Goal: Task Accomplishment & Management: Use online tool/utility

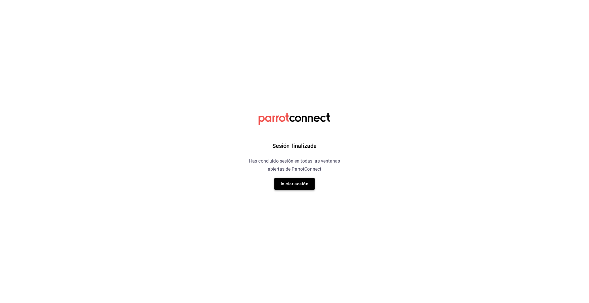
click at [292, 182] on button "Iniciar sesión" at bounding box center [294, 184] width 40 height 12
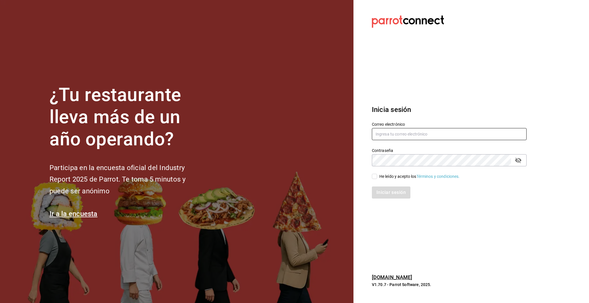
click at [383, 135] on input "text" at bounding box center [449, 134] width 155 height 12
type input "[EMAIL_ADDRESS][DOMAIN_NAME]"
click at [370, 177] on div "He leído y acepto los Términos y condiciones." at bounding box center [446, 172] width 162 height 13
click at [378, 177] on span "He leído y acepto los Términos y condiciones." at bounding box center [418, 176] width 83 height 6
click at [377, 177] on input "He leído y acepto los Términos y condiciones." at bounding box center [374, 176] width 5 height 5
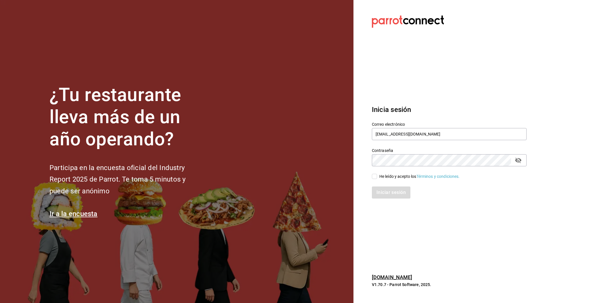
checkbox input "true"
click at [387, 198] on button "Iniciar sesión" at bounding box center [391, 192] width 39 height 12
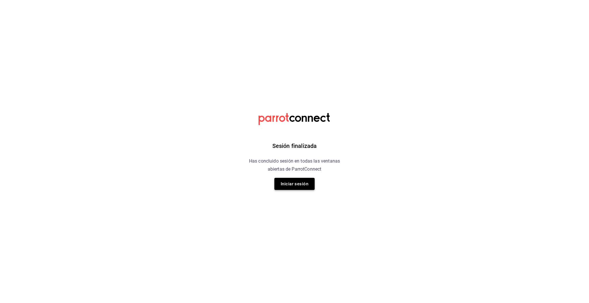
click at [287, 188] on button "Iniciar sesión" at bounding box center [294, 184] width 40 height 12
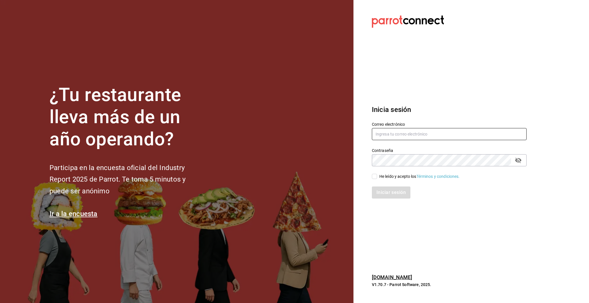
click at [391, 133] on input "text" at bounding box center [449, 134] width 155 height 12
type input "[EMAIL_ADDRESS][DOMAIN_NAME]"
click at [383, 180] on div "Iniciar sesión" at bounding box center [446, 188] width 162 height 19
click at [381, 179] on div "He leído y acepto los Términos y condiciones." at bounding box center [419, 176] width 81 height 6
click at [377, 179] on input "He leído y acepto los Términos y condiciones." at bounding box center [374, 176] width 5 height 5
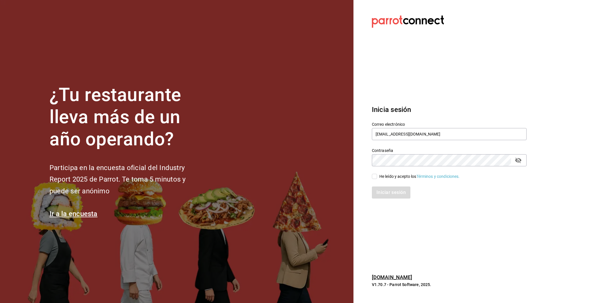
checkbox input "true"
click at [389, 190] on button "Iniciar sesión" at bounding box center [391, 192] width 39 height 12
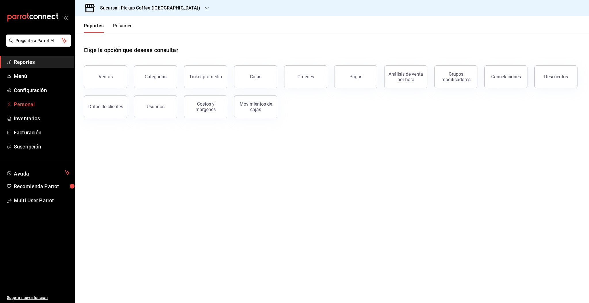
click at [33, 107] on span "Personal" at bounding box center [42, 104] width 56 height 8
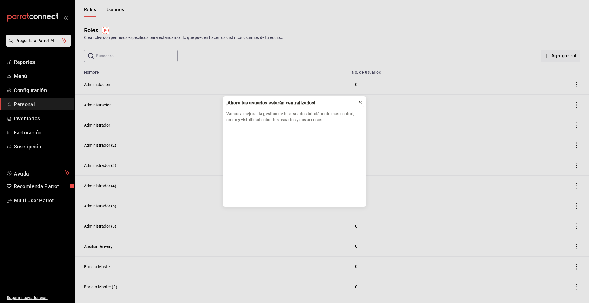
click at [362, 102] on icon at bounding box center [360, 102] width 5 height 5
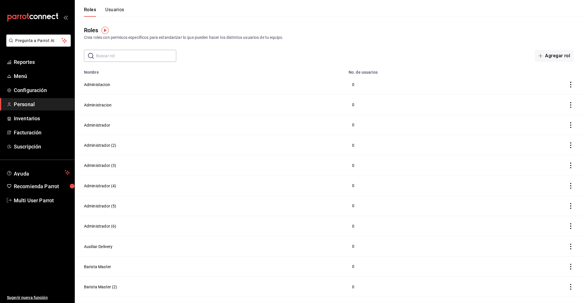
click at [114, 9] on button "Usuarios" at bounding box center [114, 12] width 19 height 10
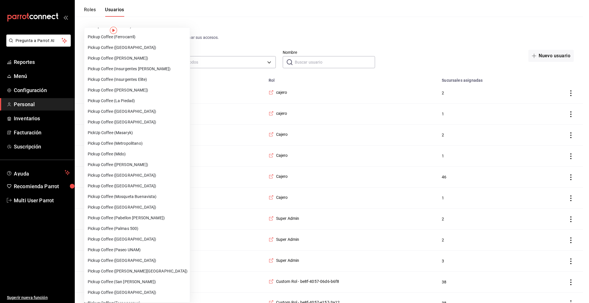
scroll to position [230, 0]
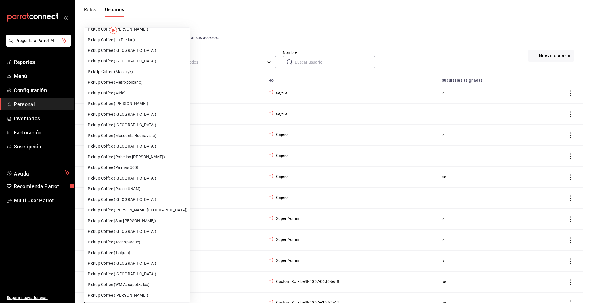
click at [125, 169] on li "Pickup Coffee (Palmas 500)" at bounding box center [137, 167] width 106 height 11
type input "97659e3b-12d8-40e7-a07a-c4def45e40b1"
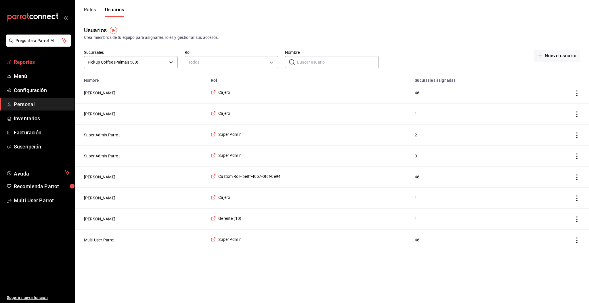
click at [33, 62] on span "Reportes" at bounding box center [42, 62] width 56 height 8
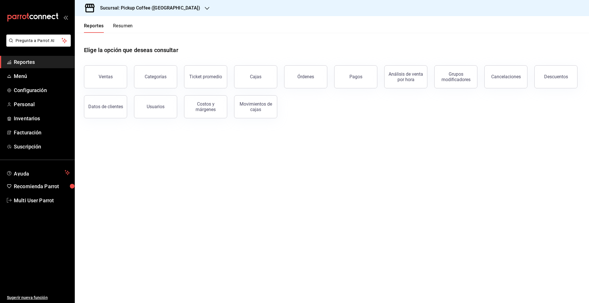
click at [127, 26] on button "Resumen" at bounding box center [123, 28] width 20 height 10
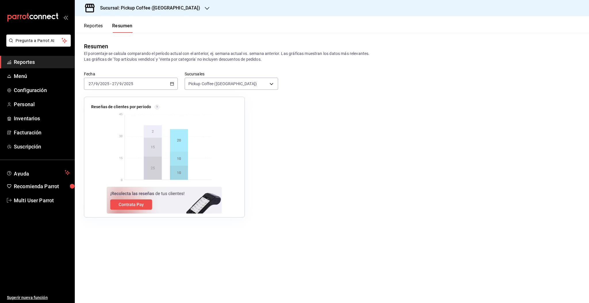
click at [31, 63] on span "Reportes" at bounding box center [42, 62] width 56 height 8
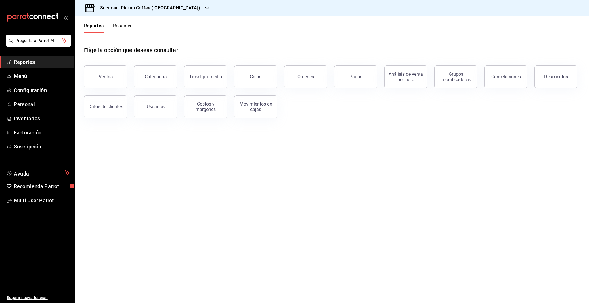
click at [162, 3] on div "Sucursal: Pickup Coffee (Las Flores)" at bounding box center [145, 8] width 132 height 16
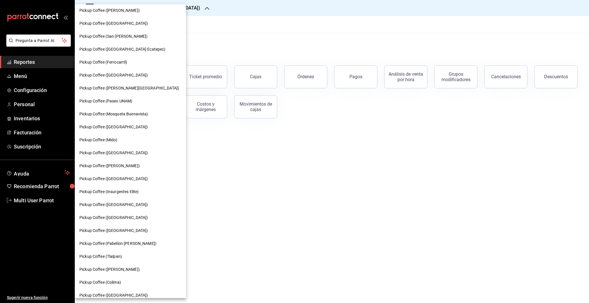
scroll to position [293, 0]
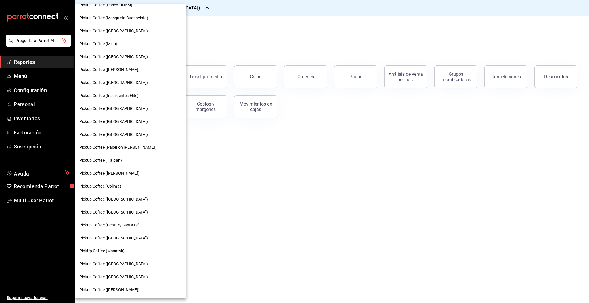
drag, startPoint x: 159, startPoint y: 285, endPoint x: 176, endPoint y: 97, distance: 189.2
click at [176, 97] on div "Pickup Coffee (Las Flores) Pickup Coffee (La Piedad) Pickup Coffee (Palmas 500)…" at bounding box center [294, 151] width 589 height 303
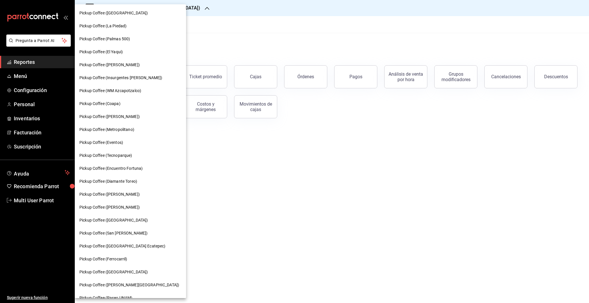
click at [272, 183] on div at bounding box center [294, 151] width 589 height 303
